Goal: Use online tool/utility: Utilize a website feature to perform a specific function

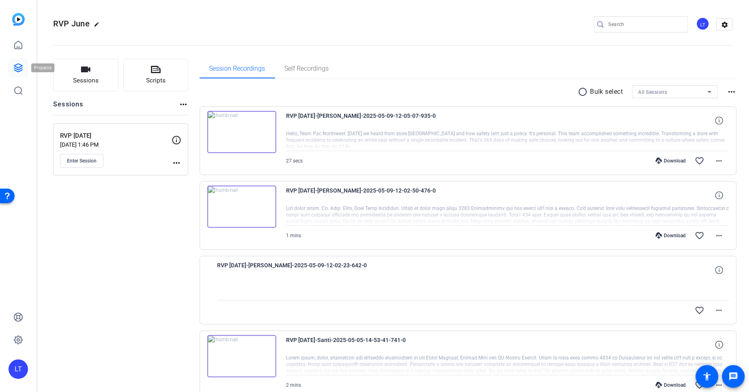
click at [23, 71] on link at bounding box center [18, 67] width 19 height 19
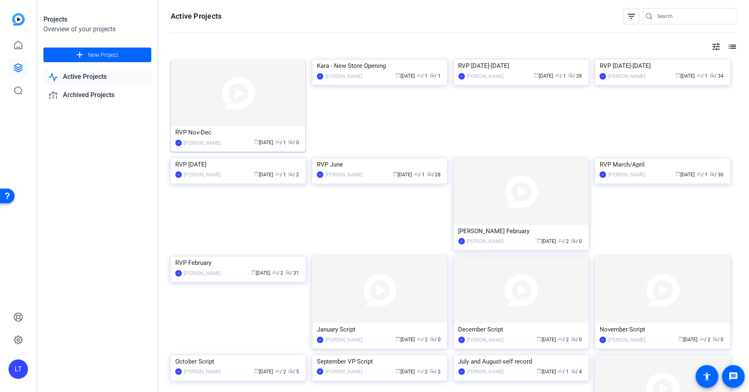
click at [189, 99] on img at bounding box center [238, 93] width 135 height 67
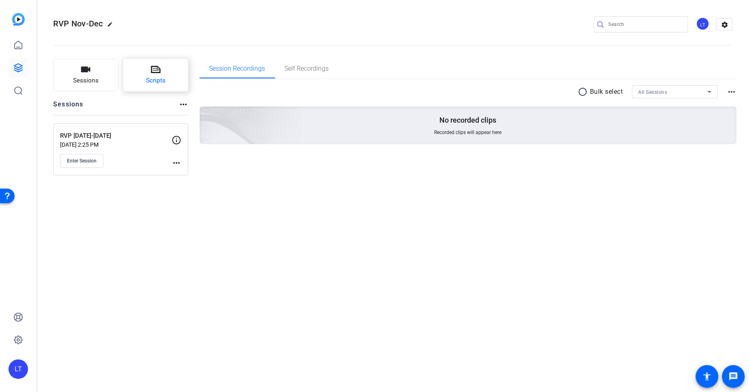
click at [151, 70] on icon at bounding box center [156, 69] width 10 height 7
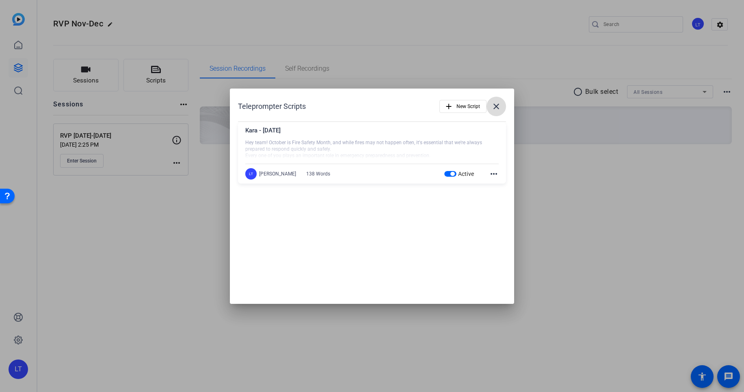
click at [497, 102] on mat-icon "close" at bounding box center [496, 106] width 10 height 10
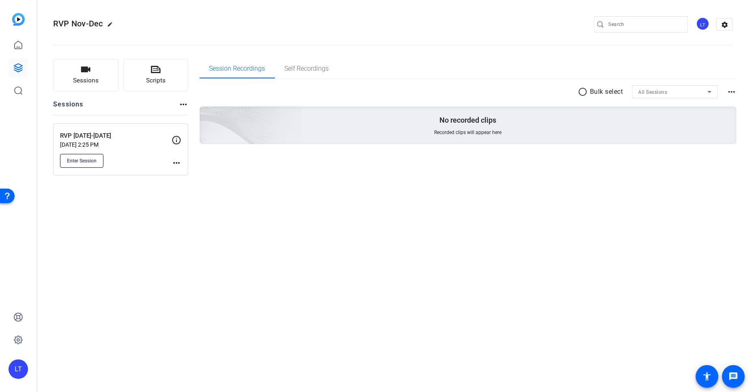
click at [84, 161] on span "Enter Session" at bounding box center [82, 161] width 30 height 6
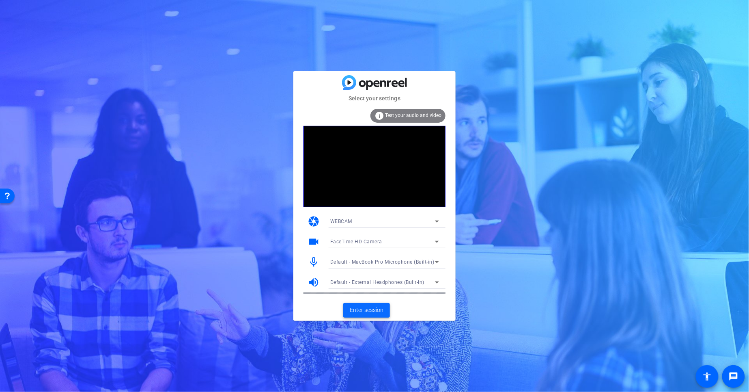
click at [369, 309] on span "Enter session" at bounding box center [367, 310] width 34 height 9
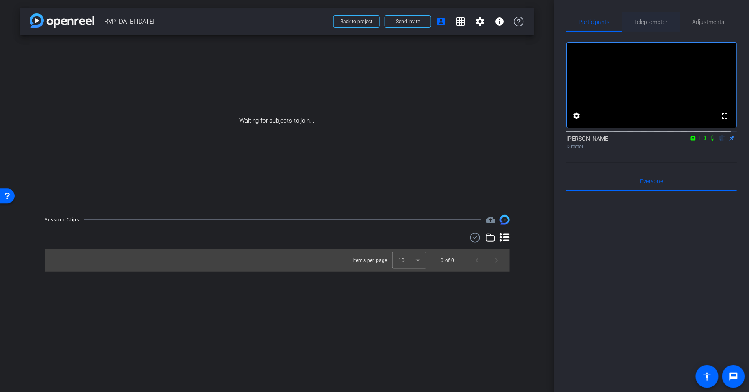
click at [656, 15] on span "Teleprompter" at bounding box center [651, 21] width 33 height 19
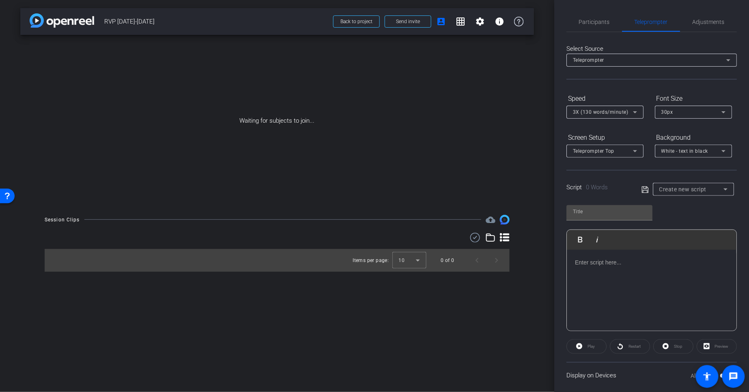
click at [679, 190] on span "Create new script" at bounding box center [683, 189] width 47 height 6
click at [667, 218] on span "Kara - [DATE]" at bounding box center [673, 218] width 32 height 10
type input "Kara - [DATE]"
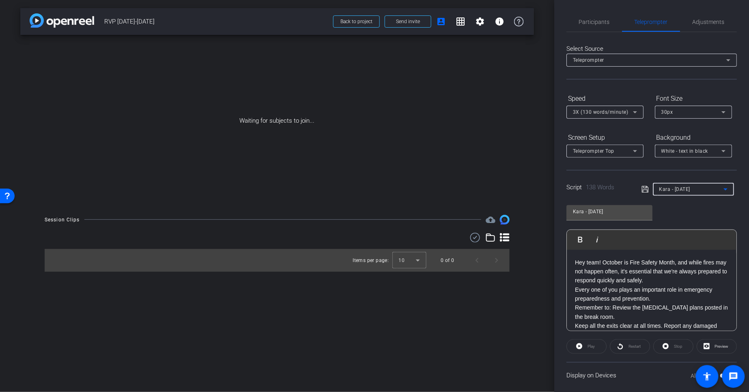
click at [608, 111] on span "3X (130 words/minute)" at bounding box center [601, 112] width 56 height 6
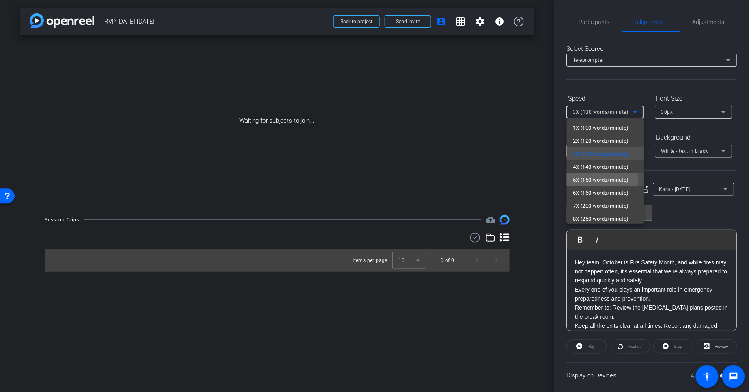
click at [598, 178] on span "5X (150 words/minute)" at bounding box center [602, 180] width 56 height 10
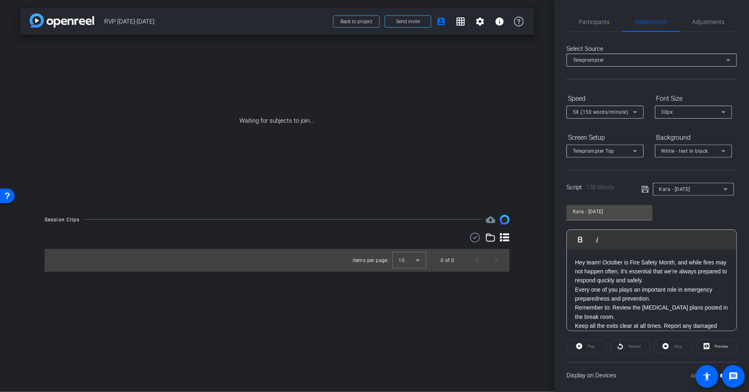
click at [665, 280] on p "Hey team! October is Fire Safety Month, and while fires may not happen often, i…" at bounding box center [651, 271] width 153 height 27
